Goal: Obtain resource: Download file/media

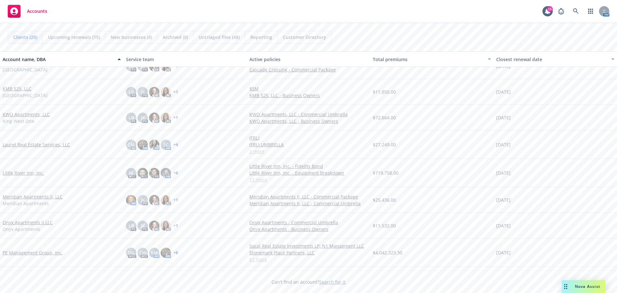
scroll to position [354, 0]
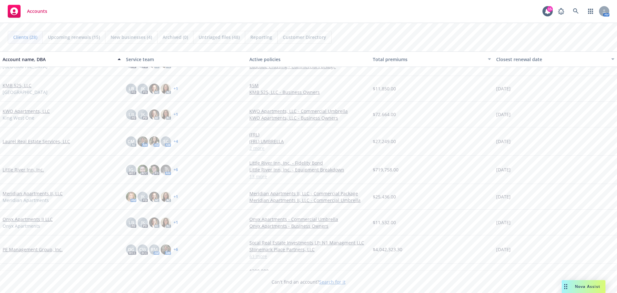
click at [46, 250] on link "PE Management Group, Inc." at bounding box center [33, 249] width 60 height 7
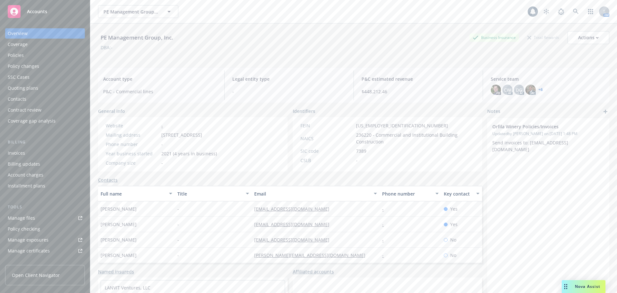
click at [51, 57] on div "Policies" at bounding box center [45, 55] width 75 height 10
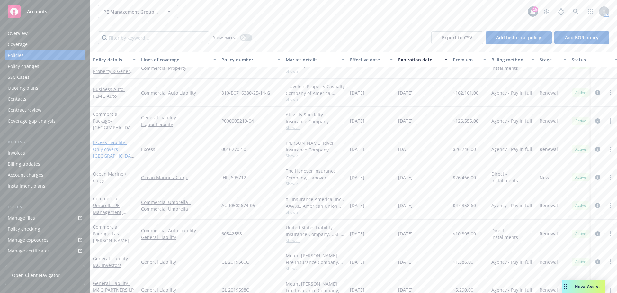
scroll to position [836, 0]
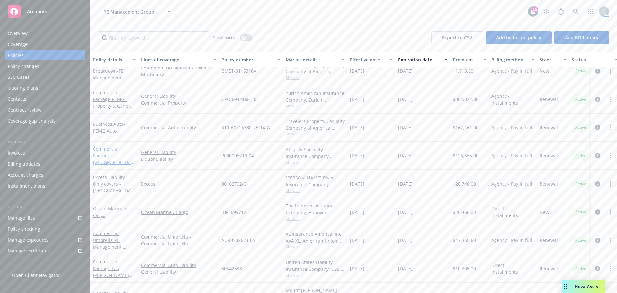
click at [109, 147] on link "Commercial Package - [GEOGRAPHIC_DATA], LLC - GL & LL" at bounding box center [113, 159] width 41 height 26
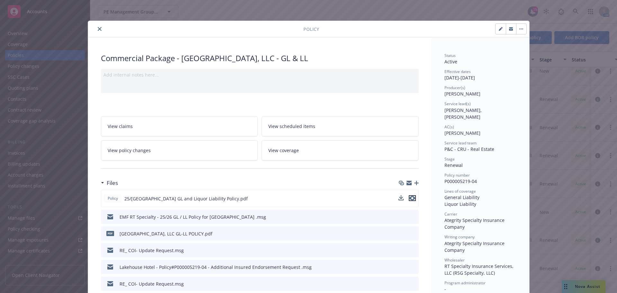
click at [410, 197] on icon "preview file" at bounding box center [413, 198] width 6 height 5
